Goal: Task Accomplishment & Management: Use online tool/utility

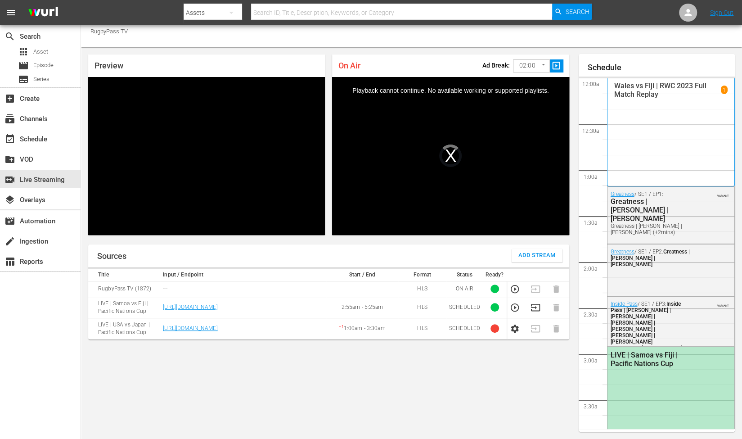
scroll to position [280, 0]
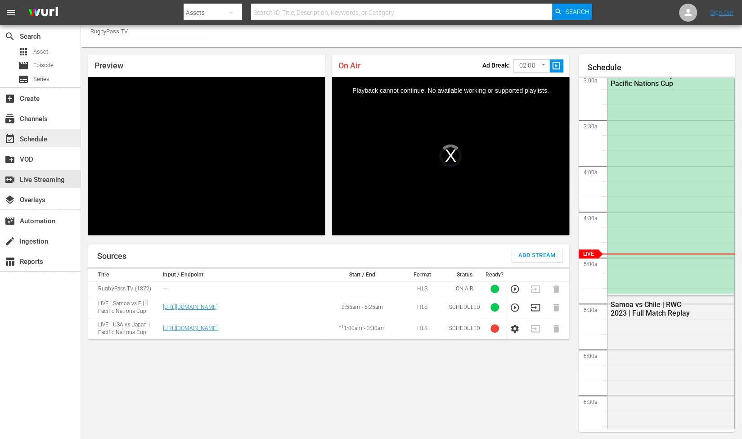
click at [32, 142] on div "event_available Schedule" at bounding box center [25, 138] width 50 height 8
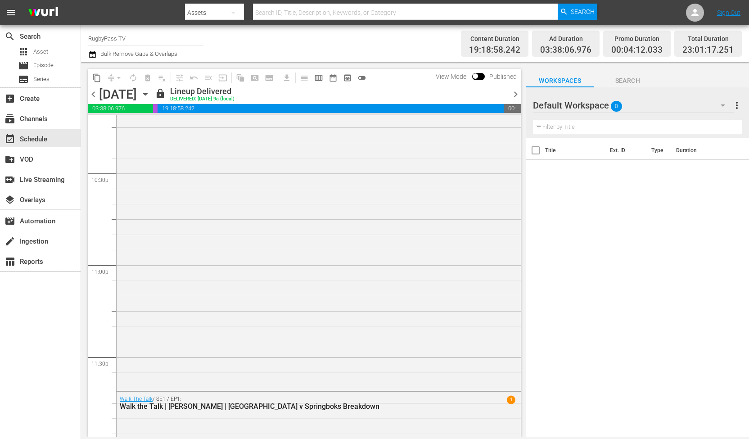
scroll to position [4119, 0]
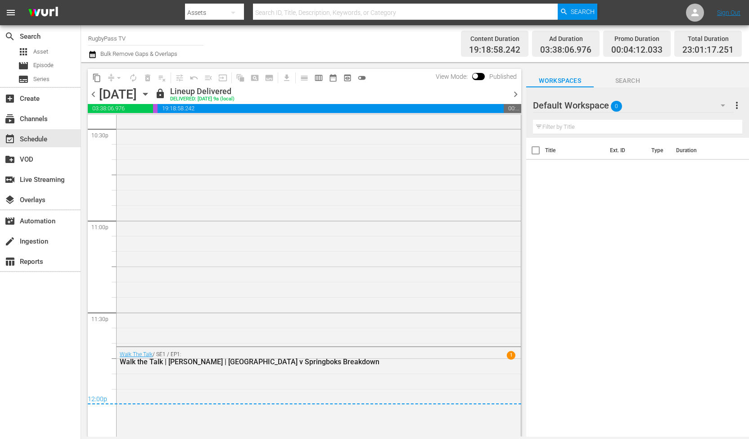
click at [513, 96] on span "chevron_right" at bounding box center [515, 94] width 11 height 11
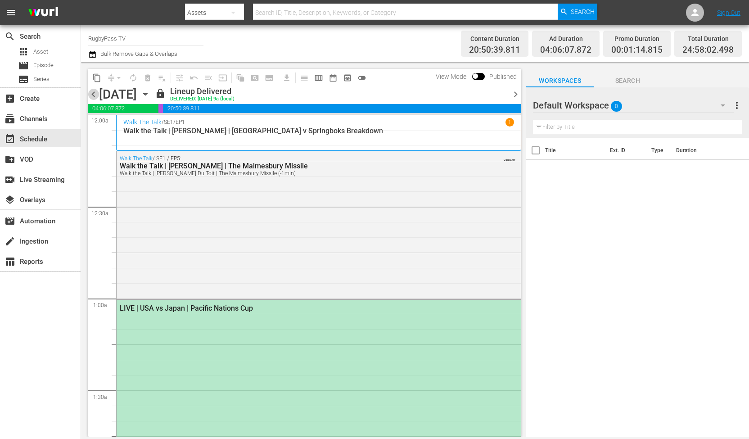
click at [94, 96] on span "chevron_left" at bounding box center [93, 94] width 11 height 11
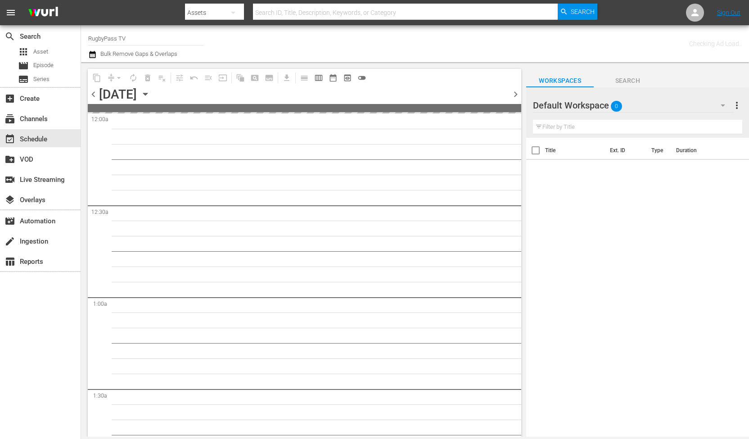
click at [94, 96] on span "chevron_left" at bounding box center [93, 94] width 11 height 11
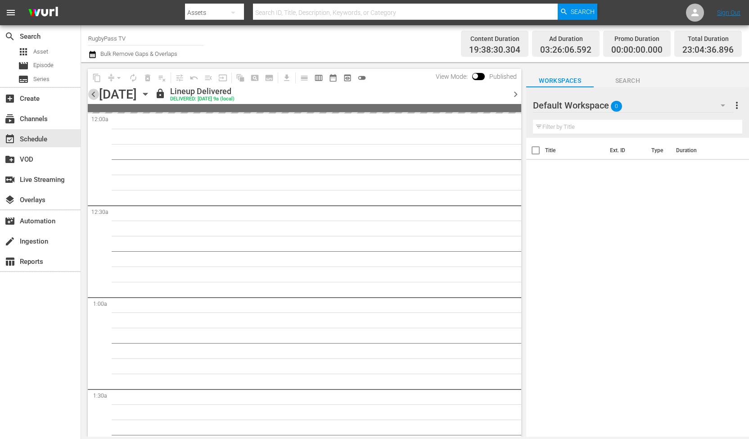
click at [94, 96] on span "chevron_left" at bounding box center [93, 94] width 11 height 11
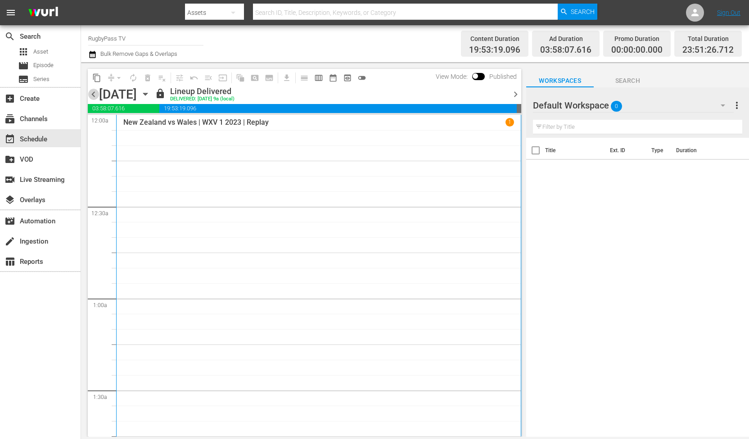
click at [94, 96] on span "chevron_left" at bounding box center [93, 94] width 11 height 11
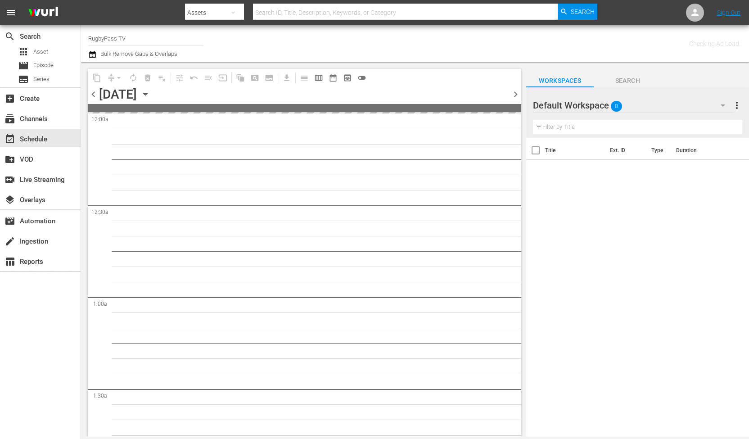
click at [94, 96] on span "chevron_left" at bounding box center [93, 94] width 11 height 11
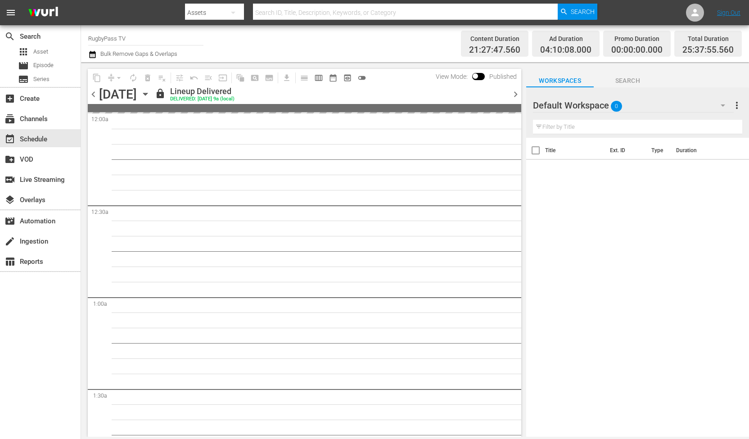
click at [94, 96] on span "chevron_left" at bounding box center [93, 94] width 11 height 11
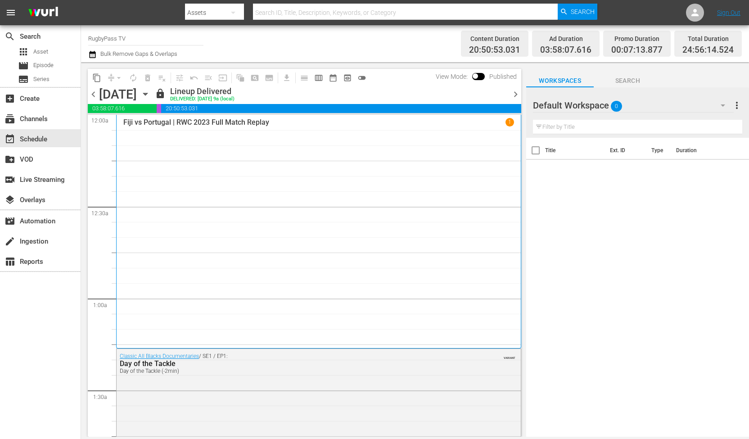
click at [516, 93] on span "chevron_right" at bounding box center [515, 94] width 11 height 11
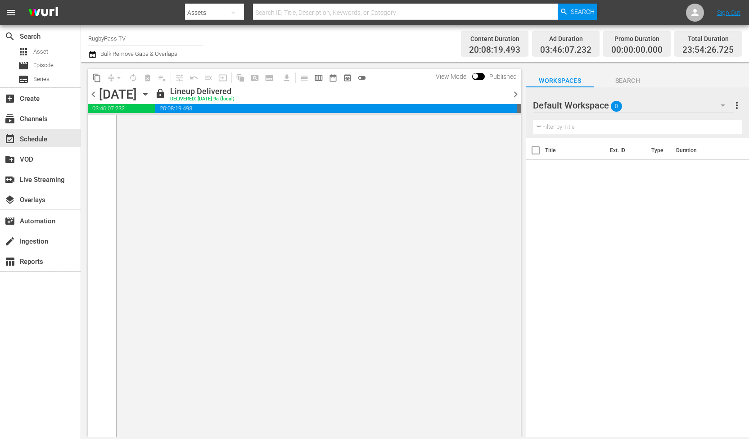
scroll to position [4475, 0]
